Goal: Information Seeking & Learning: Check status

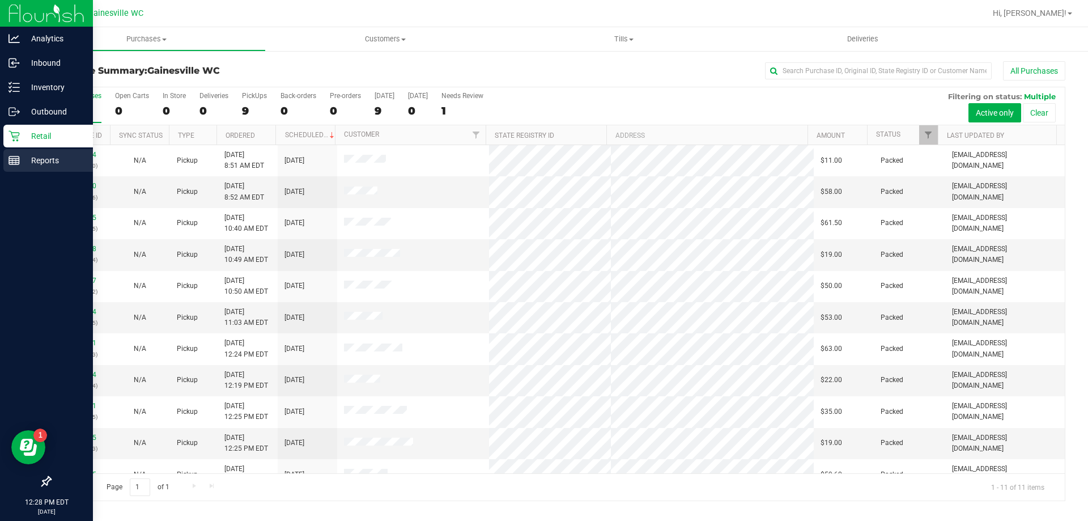
click at [17, 172] on link "Reports" at bounding box center [46, 161] width 93 height 24
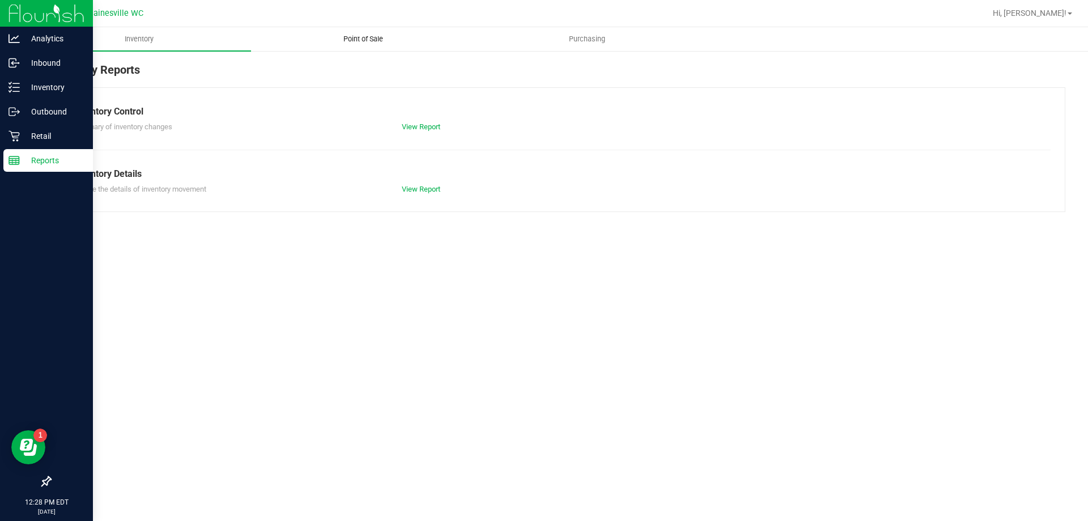
click at [329, 32] on uib-tab-heading "Point of Sale" at bounding box center [363, 39] width 223 height 23
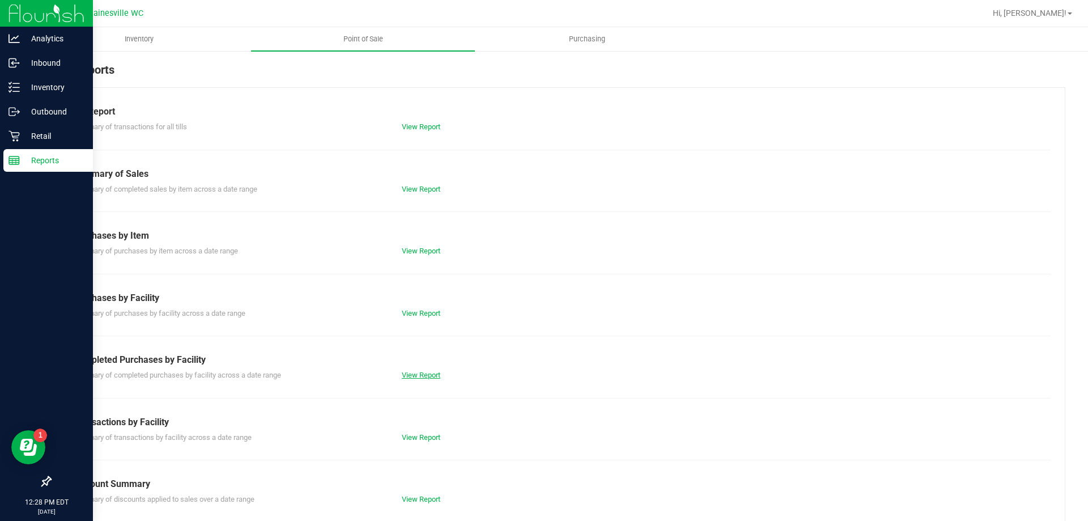
click at [411, 377] on link "View Report" at bounding box center [421, 375] width 39 height 9
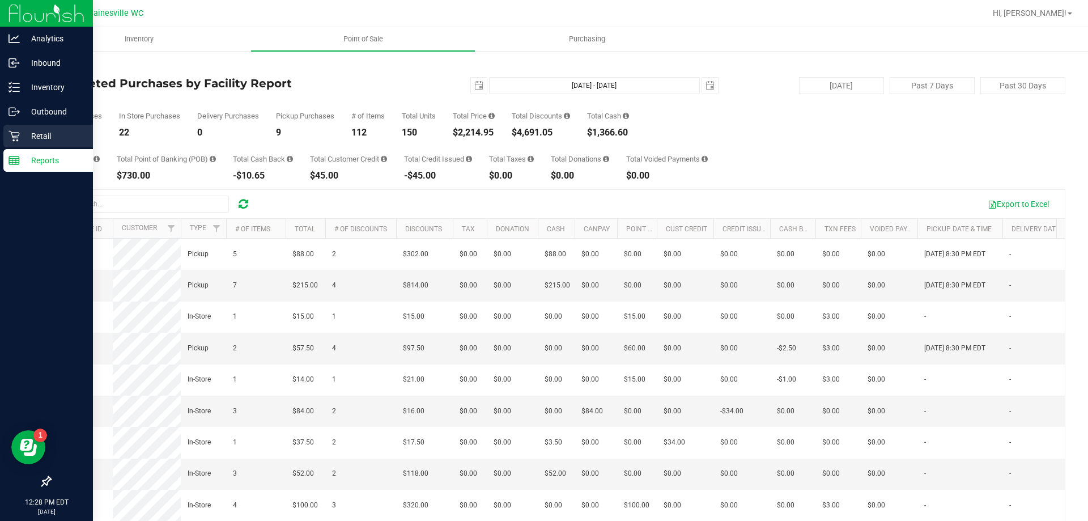
click at [16, 138] on icon at bounding box center [14, 136] width 11 height 11
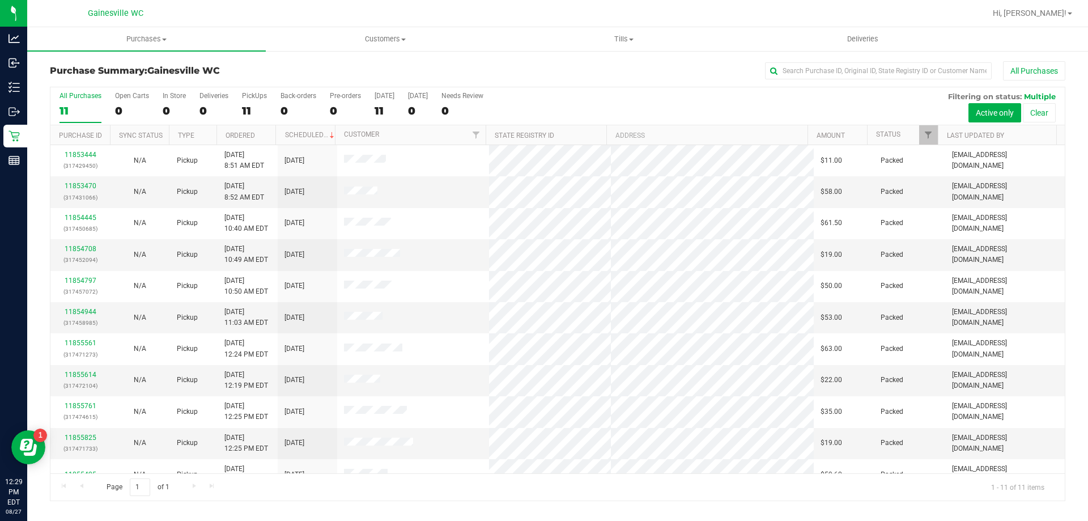
click at [706, 101] on div "All Purchases 11 Open Carts 0 In Store 0 Deliveries 0 PickUps 11 Back-orders 0 …" at bounding box center [557, 106] width 1014 height 38
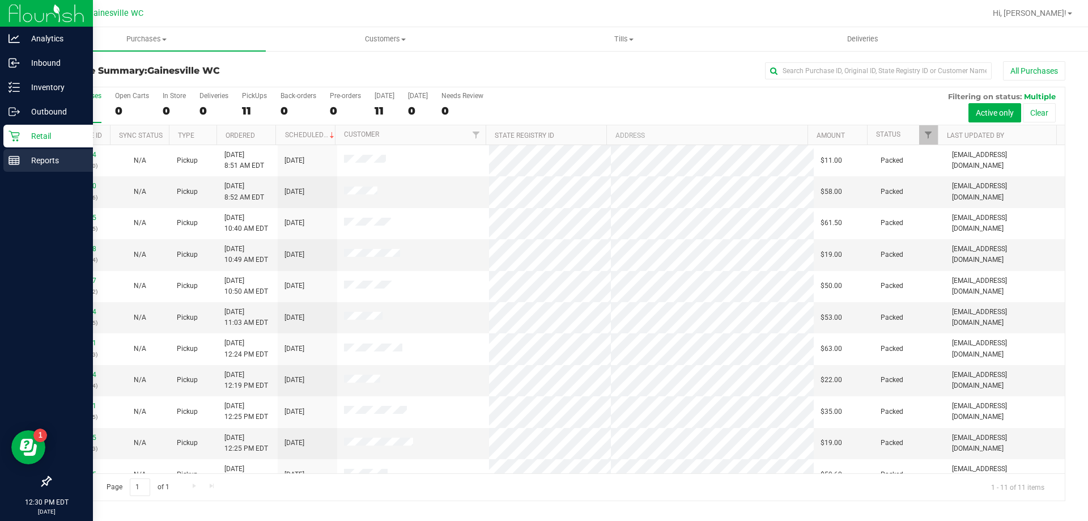
click at [15, 158] on icon at bounding box center [14, 160] width 11 height 11
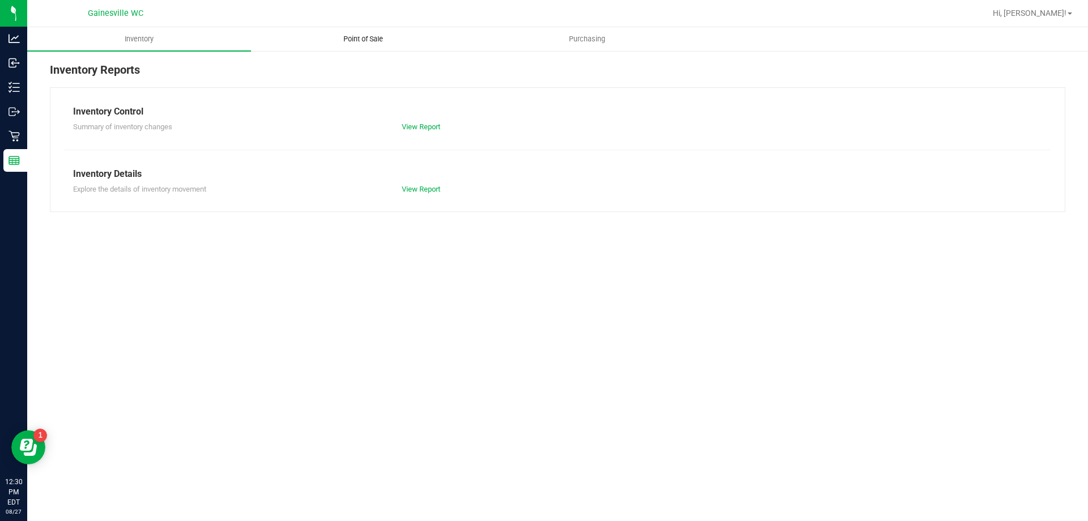
click at [334, 29] on uib-tab-heading "Point of Sale" at bounding box center [363, 39] width 223 height 23
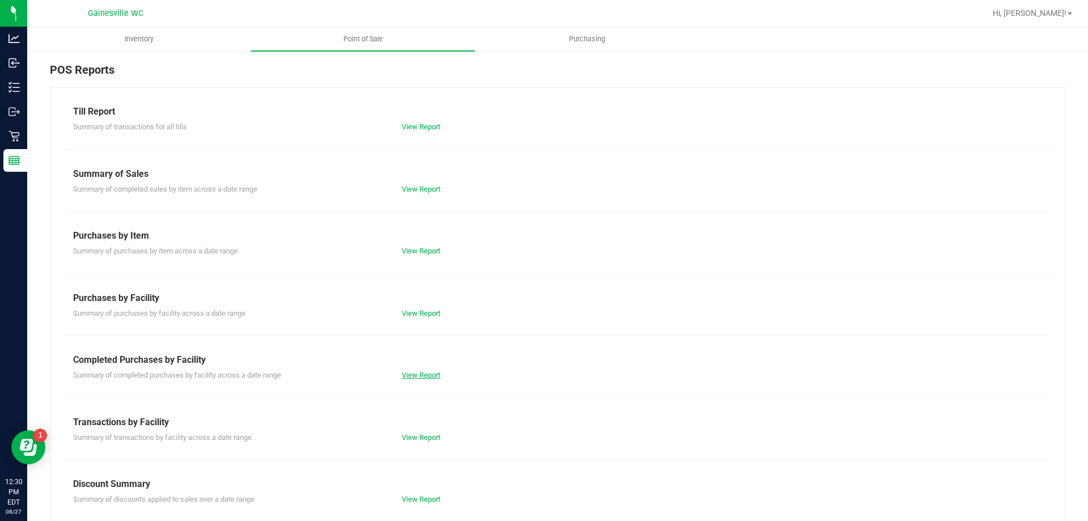
click at [409, 375] on link "View Report" at bounding box center [421, 375] width 39 height 9
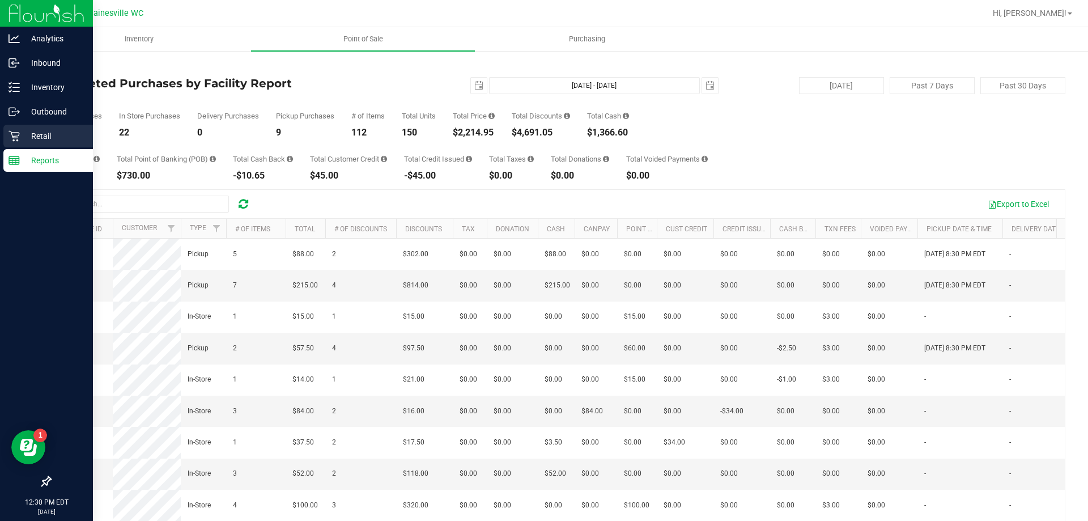
click at [21, 143] on div "Retail" at bounding box center [48, 136] width 90 height 23
